Goal: Check status: Check status

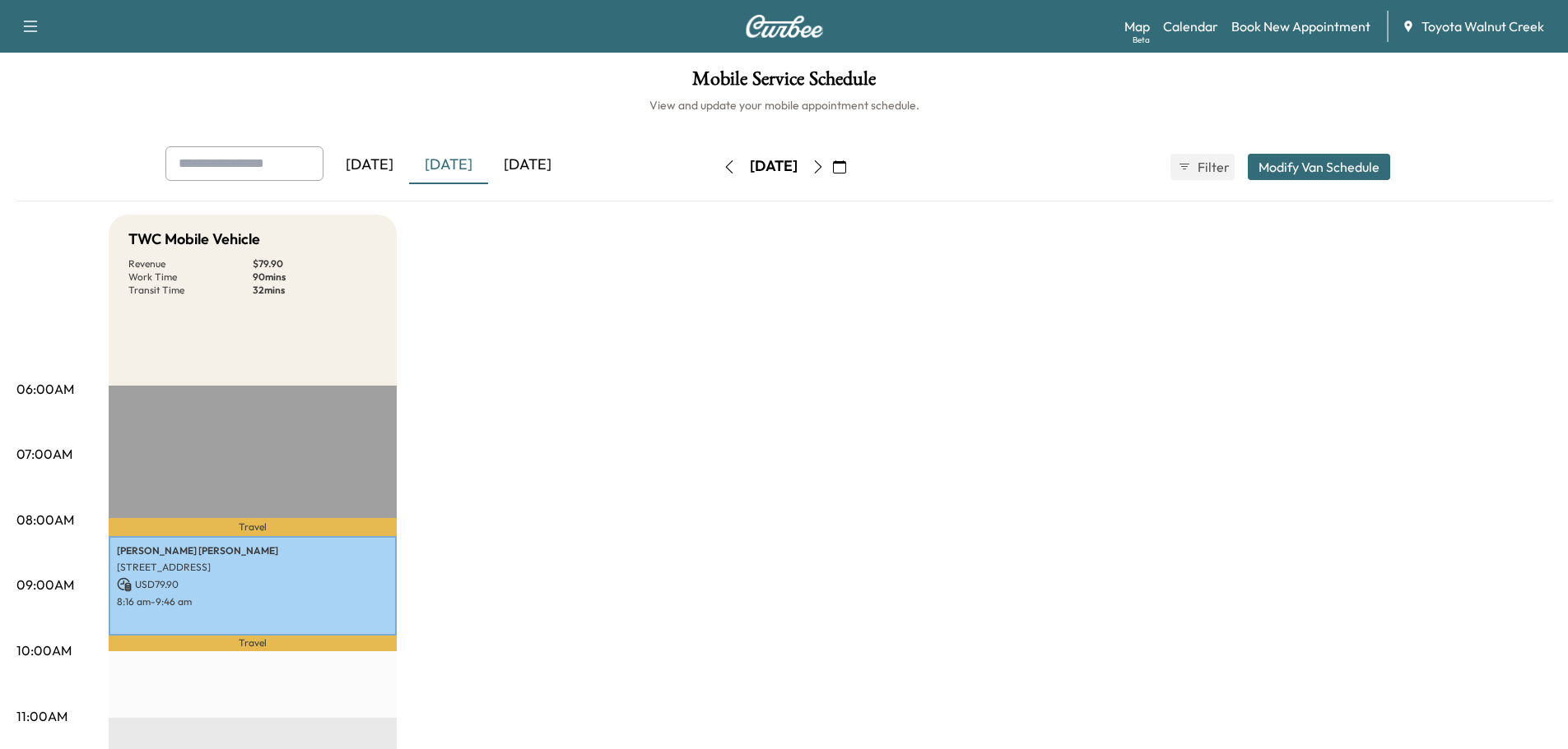
click at [546, 164] on div "[DATE]" at bounding box center [527, 165] width 79 height 38
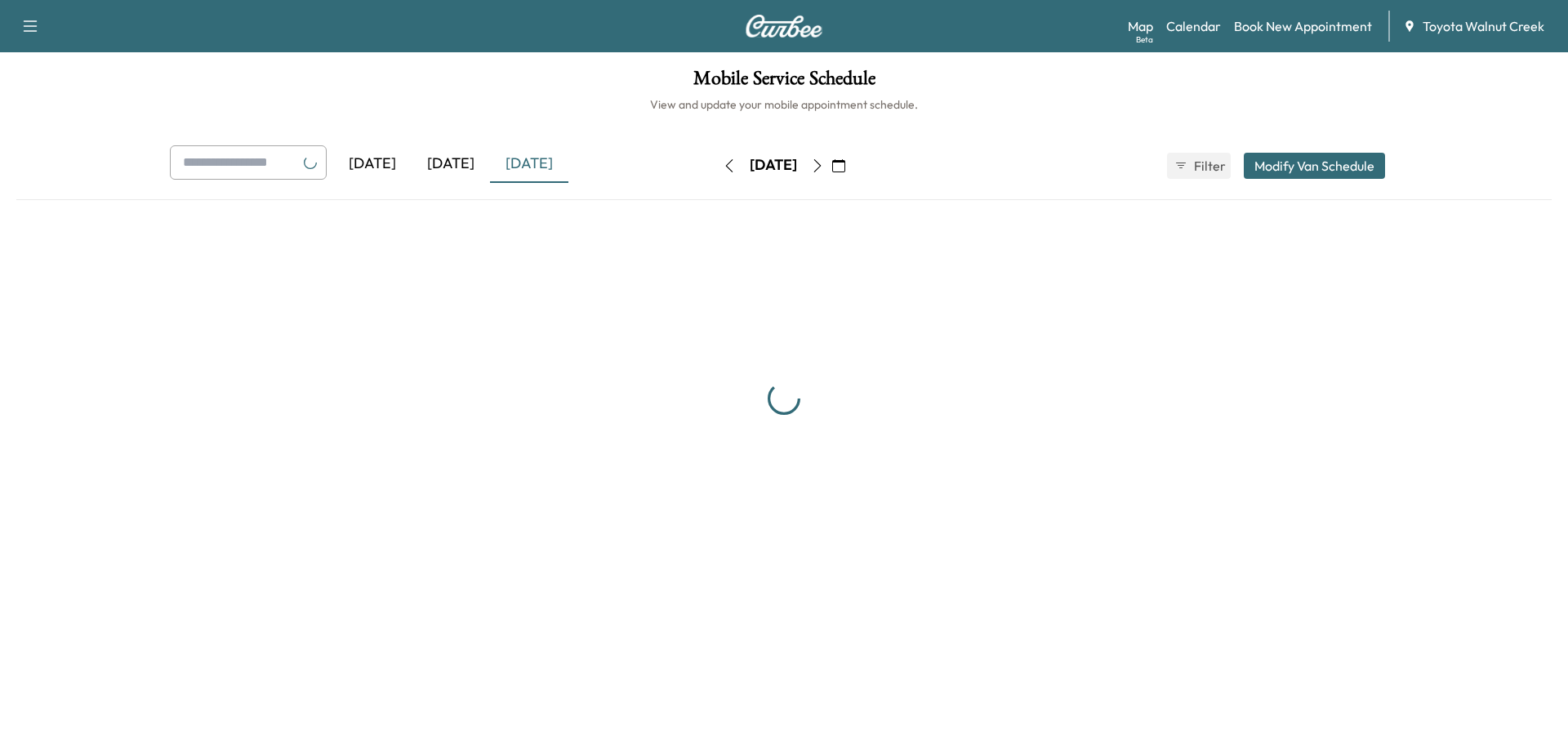
click at [451, 162] on div "[DATE]" at bounding box center [450, 164] width 79 height 38
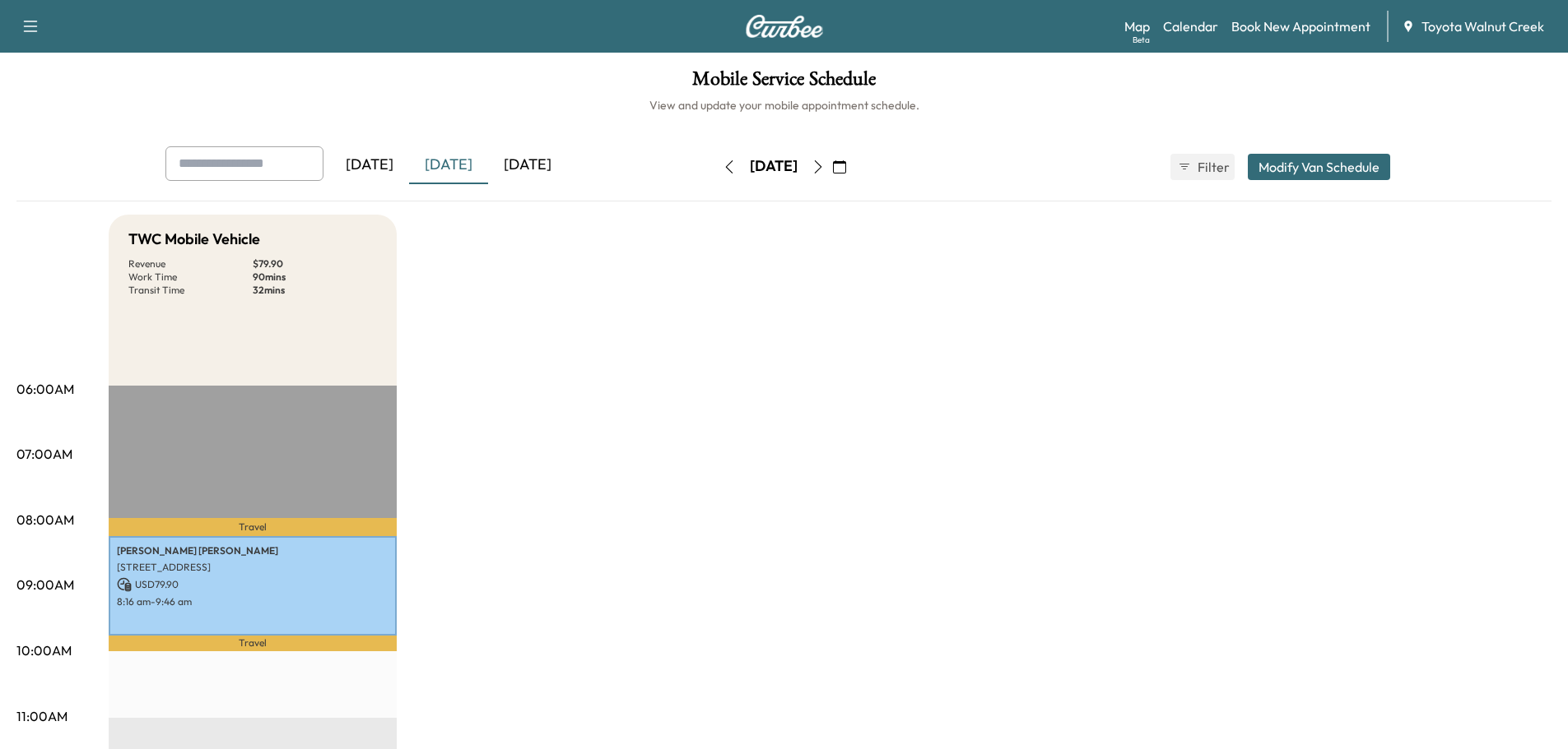
drag, startPoint x: 550, startPoint y: 182, endPoint x: 1086, endPoint y: 261, distance: 541.8
click at [544, 168] on div "[DATE]" at bounding box center [527, 165] width 79 height 38
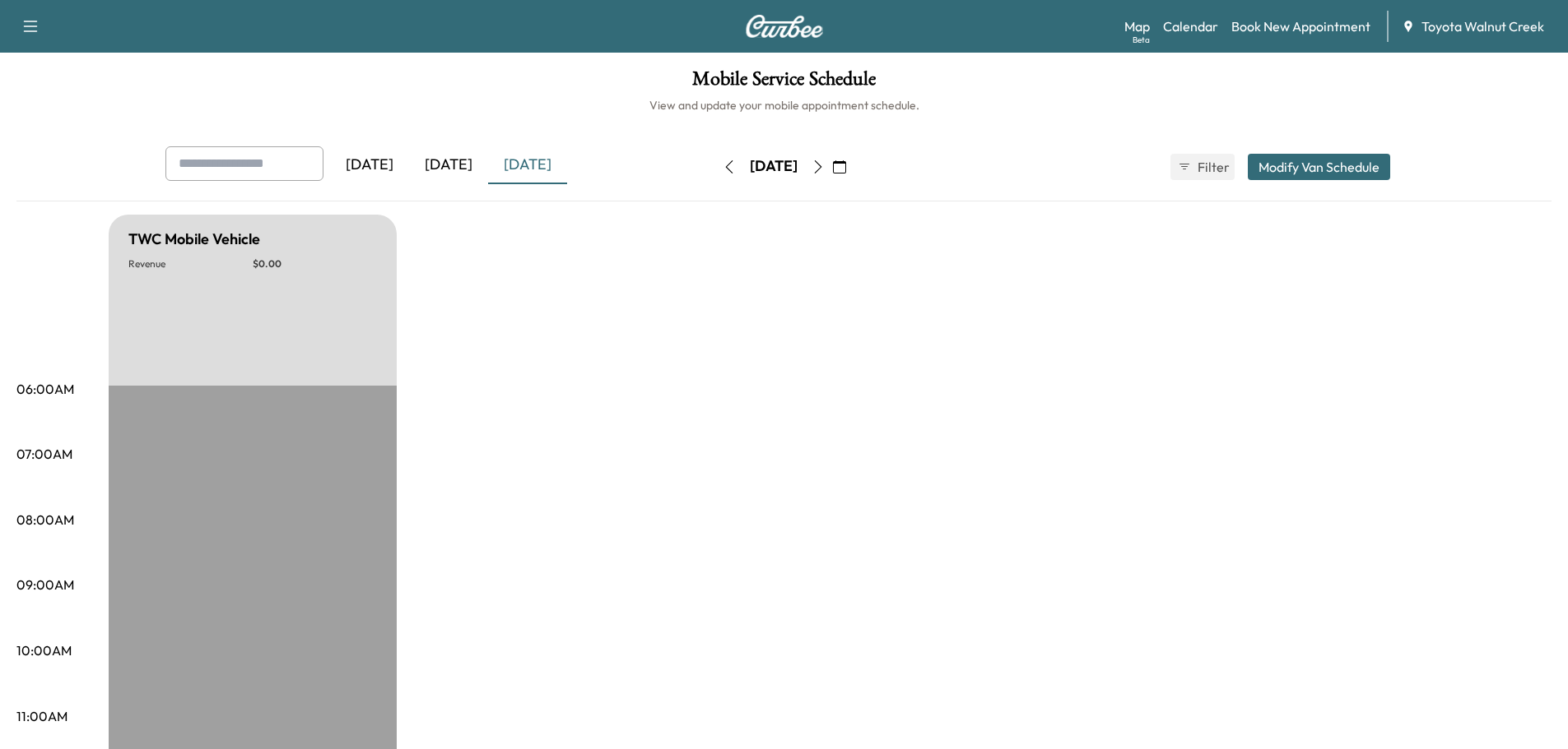
click at [449, 160] on div "[DATE]" at bounding box center [448, 165] width 79 height 38
